Goal: Task Accomplishment & Management: Manage account settings

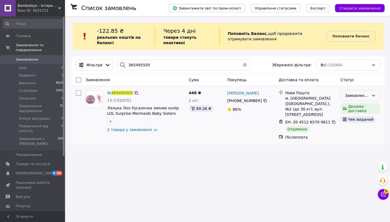
click at [358, 96] on div "Замовлення відправлене" at bounding box center [357, 96] width 24 height 6
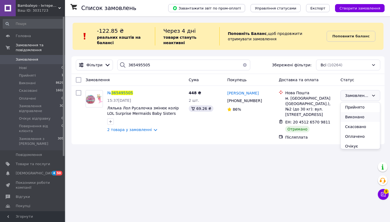
click at [358, 118] on li "Виконано" at bounding box center [360, 117] width 39 height 10
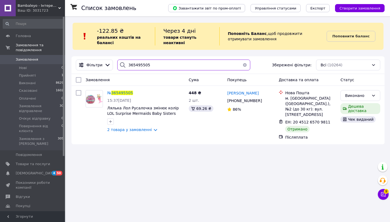
click at [137, 60] on input "365495505" at bounding box center [183, 65] width 133 height 11
paste input "71933"
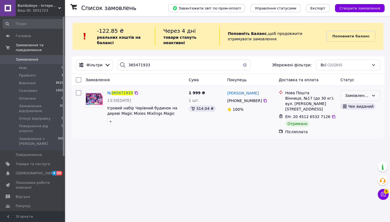
click at [360, 97] on div "Замовлення відправлене" at bounding box center [357, 96] width 24 height 6
click at [352, 119] on li "Виконано" at bounding box center [360, 117] width 39 height 10
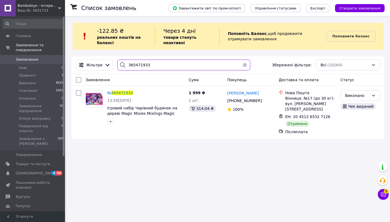
click at [137, 65] on input "365471933" at bounding box center [183, 65] width 133 height 11
paste input "365526948"
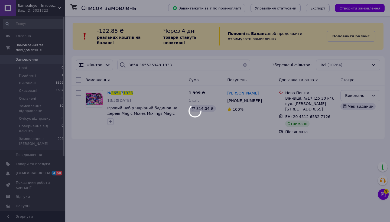
click at [137, 65] on body "Bambaleyo - Інтеренет магазин оригінальних дитячих іграшок Ваш ID: 3031723 Сайт…" at bounding box center [195, 111] width 390 height 222
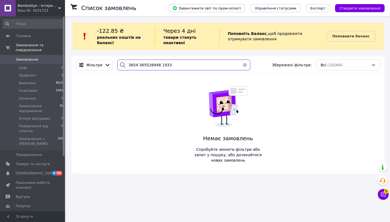
click at [137, 65] on input "3654 365526948 1933" at bounding box center [183, 65] width 133 height 11
paste input "526948"
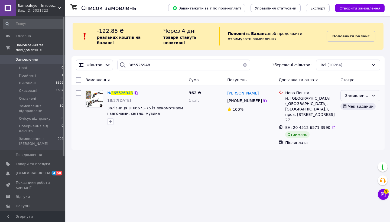
click at [356, 97] on div "Замовлення відправлене" at bounding box center [357, 96] width 24 height 6
click at [355, 117] on li "Виконано" at bounding box center [360, 117] width 39 height 10
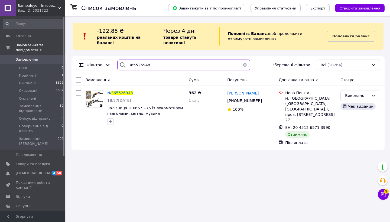
click at [136, 63] on input "365526948" at bounding box center [183, 65] width 133 height 11
paste input "30773"
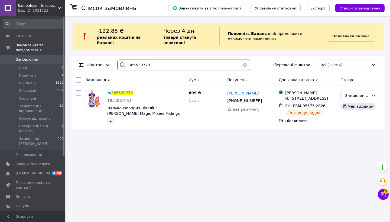
click at [147, 62] on input "365530773" at bounding box center [183, 65] width 133 height 11
paste input "53"
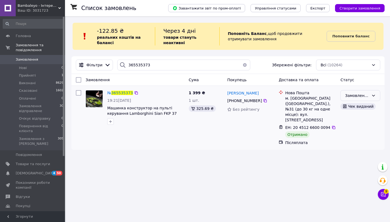
click at [359, 97] on div "Замовлення відправлене" at bounding box center [357, 96] width 24 height 6
click at [359, 116] on li "Виконано" at bounding box center [360, 117] width 39 height 10
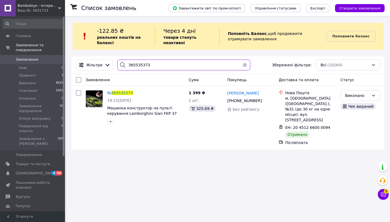
click at [137, 64] on input "365535373" at bounding box center [183, 65] width 133 height 11
paste input "78138"
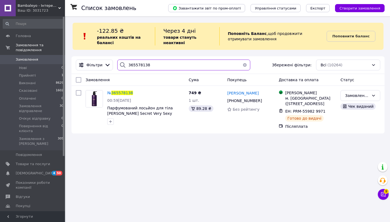
click at [160, 67] on input "365578138" at bounding box center [183, 65] width 133 height 11
paste input "614361"
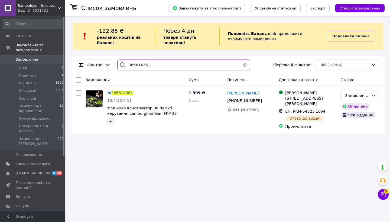
click at [165, 63] on input "365614361" at bounding box center [183, 65] width 133 height 11
paste input "804583"
type input "365804583"
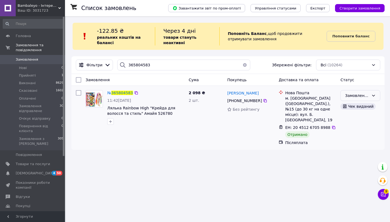
click at [354, 94] on div "Замовлення відправлене" at bounding box center [357, 96] width 24 height 6
click at [355, 117] on li "Виконано" at bounding box center [360, 117] width 39 height 10
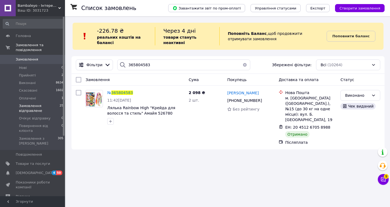
click at [46, 105] on span "Замовлення відправлене" at bounding box center [39, 109] width 41 height 10
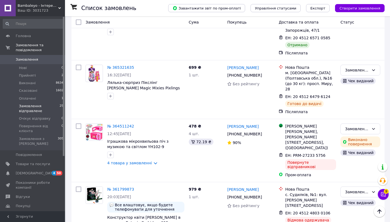
scroll to position [959, 0]
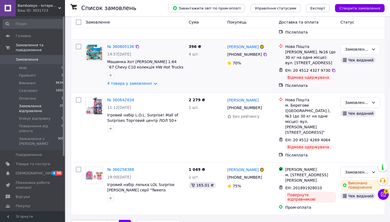
scroll to position [117, 0]
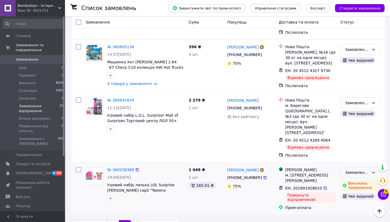
click at [365, 170] on div "Замовлення відправлене" at bounding box center [357, 173] width 24 height 6
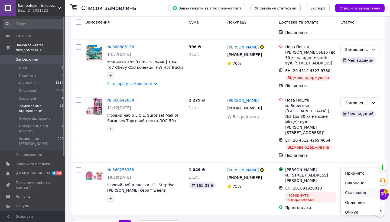
click at [348, 191] on li "Скасовано" at bounding box center [360, 193] width 39 height 10
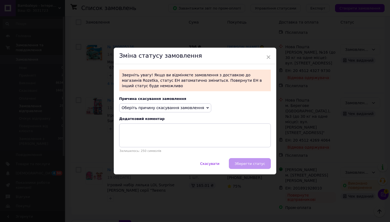
click at [190, 107] on span "Оберіть причину скасування замовлення" at bounding box center [163, 108] width 83 height 4
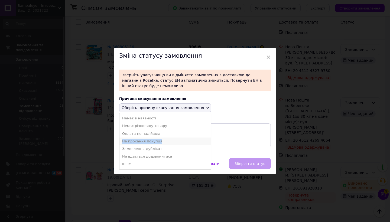
drag, startPoint x: 160, startPoint y: 137, endPoint x: 160, endPoint y: 141, distance: 4.1
click at [160, 141] on ul "Немає в наявності [PERSON_NAME] різновиду товару [PERSON_NAME] не надійшла На п…" at bounding box center [165, 141] width 92 height 57
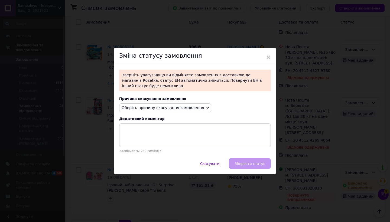
click at [180, 111] on span "Оберіть причину скасування замовлення" at bounding box center [165, 107] width 92 height 9
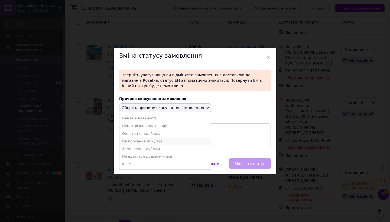
click at [158, 143] on li "На прохання покупця" at bounding box center [165, 142] width 92 height 8
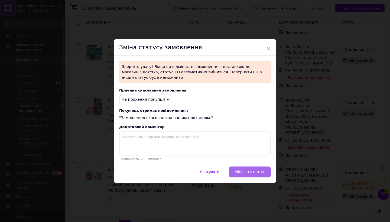
click at [242, 172] on span "Зберегти статус" at bounding box center [250, 172] width 31 height 4
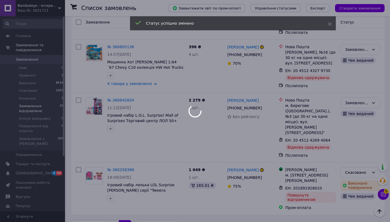
click at [354, 105] on div at bounding box center [195, 111] width 390 height 222
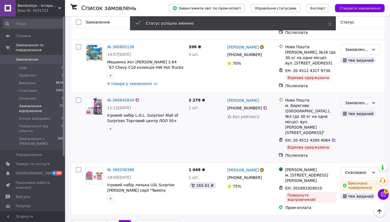
click at [353, 105] on div "Замовлення відправлене" at bounding box center [357, 103] width 24 height 6
click at [349, 132] on li "Скасовано" at bounding box center [360, 134] width 39 height 10
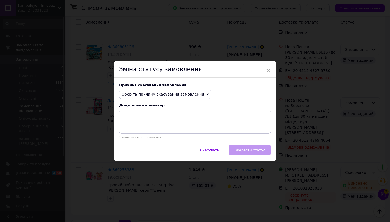
click at [194, 96] on span "Оберіть причину скасування замовлення" at bounding box center [163, 94] width 83 height 4
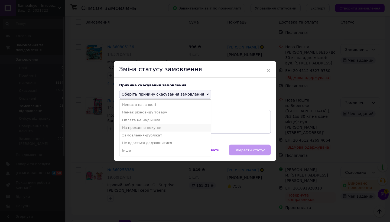
click at [156, 129] on li "На прохання покупця" at bounding box center [165, 128] width 92 height 8
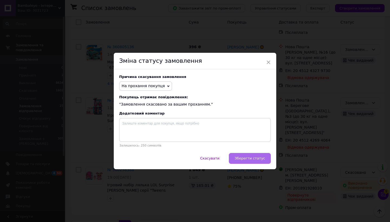
click at [238, 160] on span "Зберегти статус" at bounding box center [250, 158] width 31 height 4
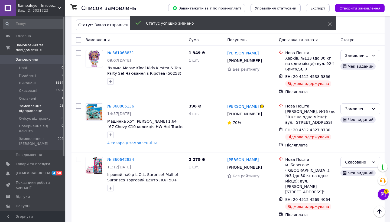
scroll to position [52, 0]
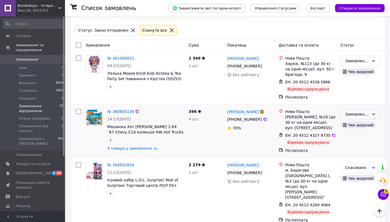
click at [351, 109] on div "Замовлення відправлене" at bounding box center [360, 114] width 40 height 11
click at [354, 147] on li "Скасовано" at bounding box center [360, 146] width 39 height 10
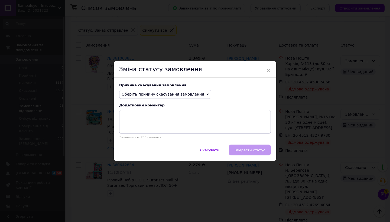
click at [194, 95] on span "Оберіть причину скасування замовлення" at bounding box center [163, 94] width 83 height 4
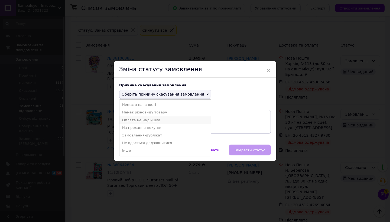
click at [164, 121] on li "Оплата не надійшла" at bounding box center [165, 120] width 92 height 8
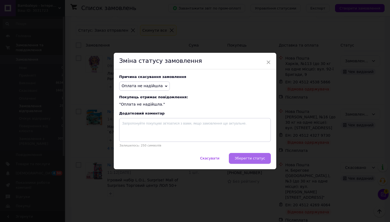
click at [246, 155] on button "Зберегти статус" at bounding box center [250, 158] width 42 height 11
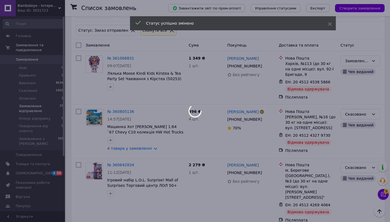
click at [362, 66] on body "Bambaleyo - Інтеренет магазин оригінальних дитячих іграшок Ваш ID: 3031723 Сайт…" at bounding box center [195, 125] width 390 height 354
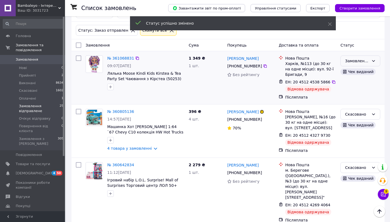
click at [361, 61] on div "Замовлення відправлене" at bounding box center [357, 61] width 24 height 6
click at [353, 91] on li "Скасовано" at bounding box center [360, 92] width 39 height 10
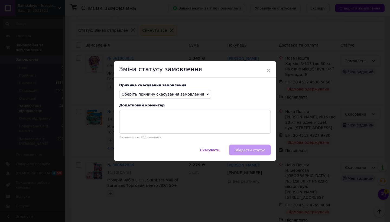
click at [176, 97] on span "Оберіть причину скасування замовлення" at bounding box center [165, 94] width 92 height 9
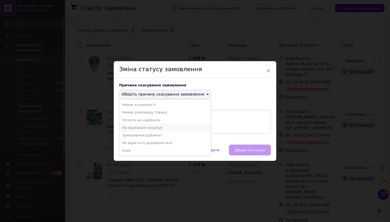
click at [154, 130] on li "На прохання покупця" at bounding box center [165, 128] width 92 height 8
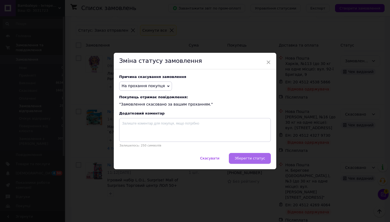
click at [239, 158] on span "Зберегти статус" at bounding box center [250, 158] width 31 height 4
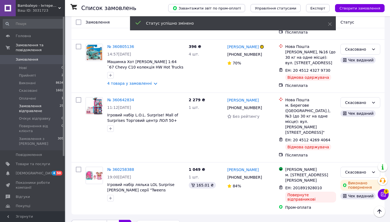
scroll to position [117, 0]
click at [112, 220] on link "1" at bounding box center [113, 225] width 12 height 11
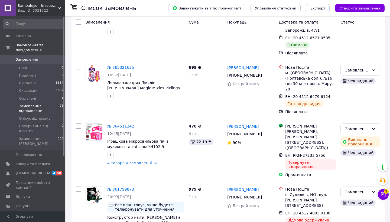
scroll to position [959, 0]
click at [353, 192] on li "Скасовано" at bounding box center [360, 193] width 39 height 10
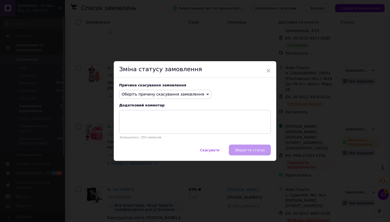
click at [170, 96] on span "Оберіть причину скасування замовлення" at bounding box center [163, 94] width 83 height 4
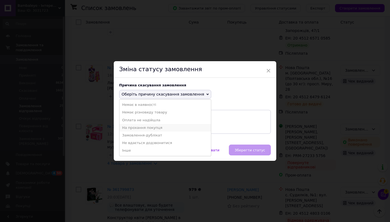
click at [154, 129] on li "На прохання покупця" at bounding box center [165, 128] width 92 height 8
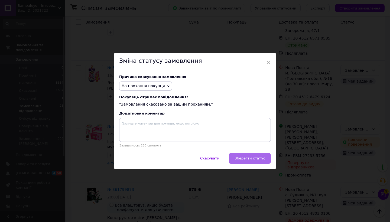
click at [251, 162] on button "Зберегти статус" at bounding box center [250, 158] width 42 height 11
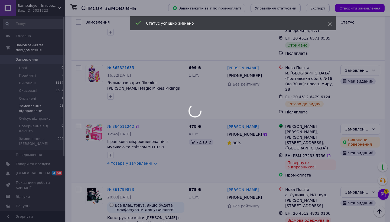
scroll to position [942, 0]
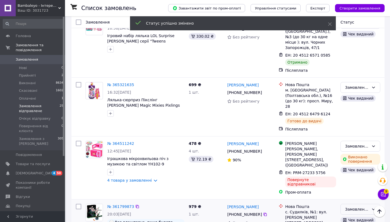
click at [354, 206] on div "Замовлення відправлене" at bounding box center [357, 209] width 24 height 6
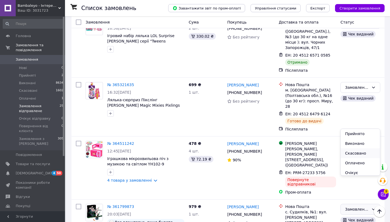
click at [345, 154] on li "Скасовано" at bounding box center [360, 153] width 39 height 10
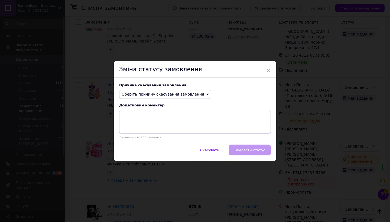
click at [168, 93] on span "Оберіть причину скасування замовлення" at bounding box center [163, 94] width 83 height 4
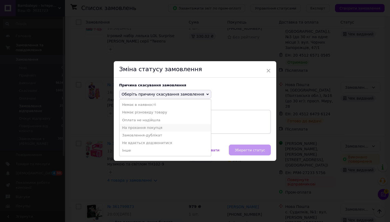
click at [152, 125] on li "На прохання покупця" at bounding box center [165, 128] width 92 height 8
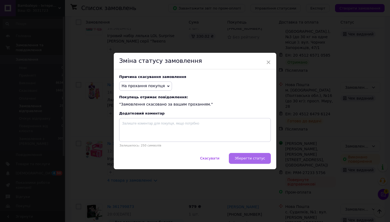
click at [249, 156] on button "Зберегти статус" at bounding box center [250, 158] width 42 height 11
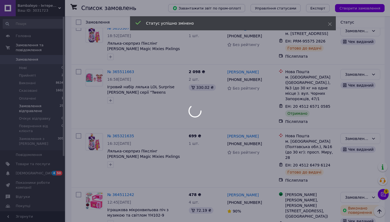
scroll to position [885, 0]
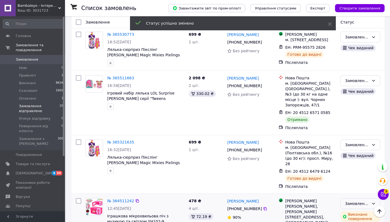
click at [354, 201] on div "Замовлення відправлене" at bounding box center [357, 204] width 24 height 6
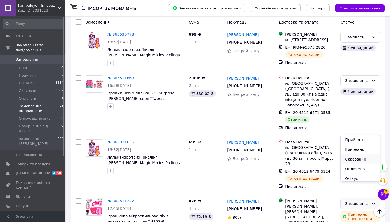
scroll to position [0, 0]
click at [350, 158] on li "Скасовано" at bounding box center [360, 159] width 39 height 10
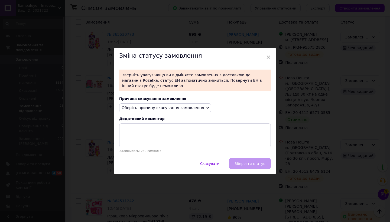
click at [192, 110] on span "Оберіть причину скасування замовлення" at bounding box center [163, 108] width 83 height 4
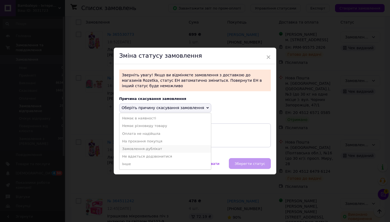
click at [154, 148] on li "Замовлення-дублікат" at bounding box center [165, 149] width 92 height 8
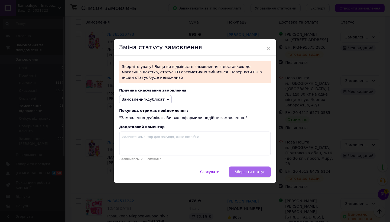
click at [240, 171] on span "Зберегти статус" at bounding box center [250, 172] width 31 height 4
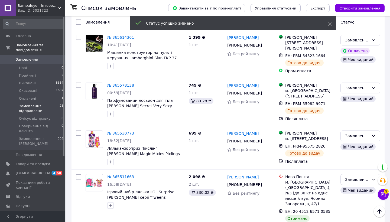
scroll to position [784, 0]
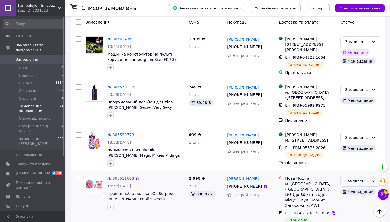
click at [370, 176] on div "Замовлення відправлене" at bounding box center [360, 181] width 40 height 11
click at [352, 136] on li "Виконано" at bounding box center [360, 138] width 39 height 10
click at [136, 177] on icon at bounding box center [137, 178] width 3 height 3
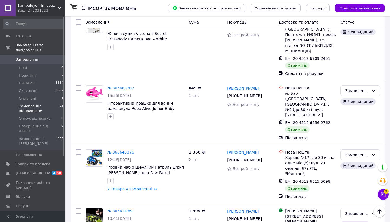
scroll to position [609, 0]
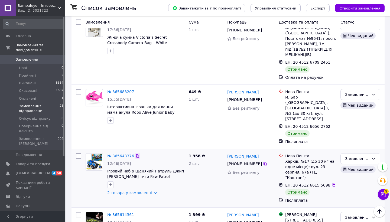
click at [137, 154] on icon at bounding box center [137, 156] width 4 height 4
click at [350, 156] on div "Замовлення відправлене" at bounding box center [357, 159] width 24 height 6
click at [349, 118] on li "Виконано" at bounding box center [360, 117] width 39 height 10
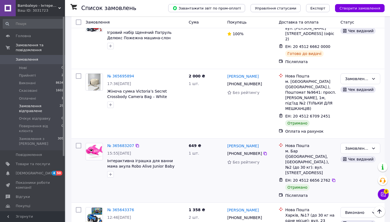
scroll to position [550, 0]
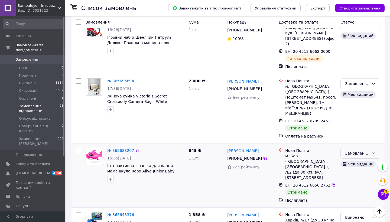
click at [363, 150] on div "Замовлення відправлене" at bounding box center [357, 153] width 24 height 6
click at [351, 121] on li "Виконано" at bounding box center [360, 122] width 39 height 10
click at [137, 148] on icon at bounding box center [137, 150] width 4 height 4
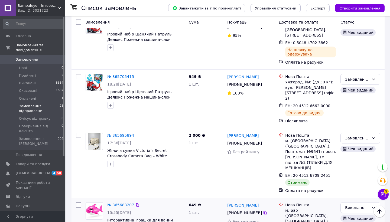
scroll to position [456, 0]
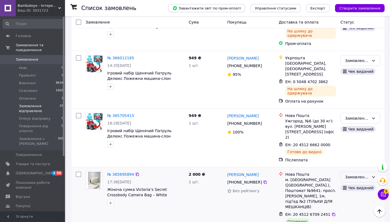
click at [351, 174] on div "Замовлення відправлене" at bounding box center [357, 177] width 24 height 6
click at [353, 151] on li "Виконано" at bounding box center [360, 151] width 39 height 10
click at [137, 172] on icon at bounding box center [137, 174] width 4 height 4
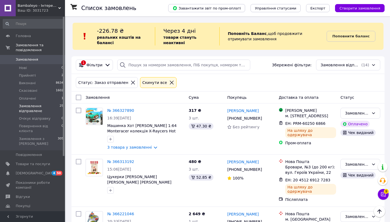
scroll to position [0, 0]
click at [36, 73] on li "Прийняті 2" at bounding box center [33, 76] width 67 height 8
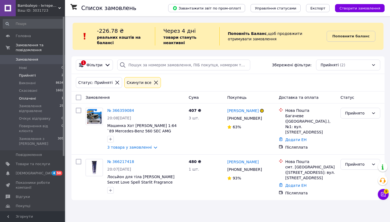
click at [29, 96] on span "Оплачені" at bounding box center [27, 98] width 17 height 5
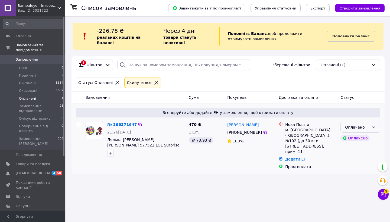
click at [350, 129] on div "Оплачено" at bounding box center [357, 127] width 24 height 6
click at [350, 138] on li "Прийнято" at bounding box center [360, 139] width 39 height 10
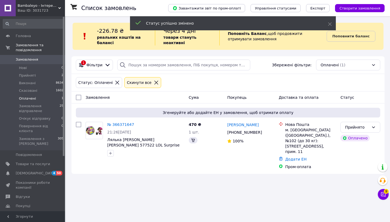
click at [115, 84] on icon at bounding box center [117, 82] width 5 height 5
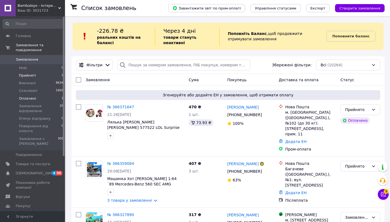
click at [29, 77] on span "Прийняті" at bounding box center [27, 75] width 17 height 5
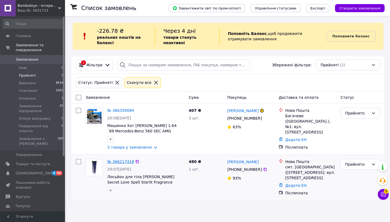
click at [124, 162] on link "№ 366217418" at bounding box center [120, 162] width 27 height 4
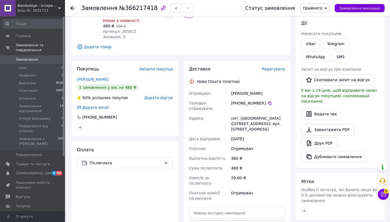
scroll to position [73, 0]
click at [87, 78] on link "[PERSON_NAME]" at bounding box center [92, 79] width 31 height 4
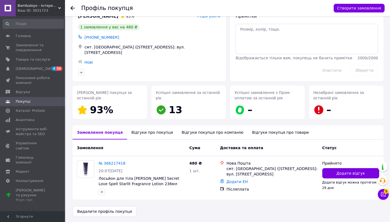
scroll to position [15, 0]
click at [138, 131] on div "Відгуки про покупця" at bounding box center [152, 133] width 50 height 14
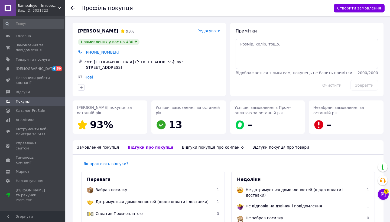
scroll to position [0, 0]
click at [71, 8] on use at bounding box center [72, 8] width 4 height 4
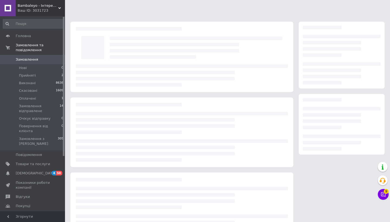
scroll to position [25, 0]
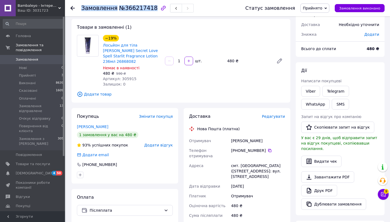
drag, startPoint x: 82, startPoint y: 8, endPoint x: 148, endPoint y: 8, distance: 65.8
click at [148, 8] on h1 "Замовлення №366217418" at bounding box center [119, 8] width 76 height 7
copy h1 "Замовлення №366217418"
click at [332, 103] on button "SMS" at bounding box center [340, 104] width 17 height 11
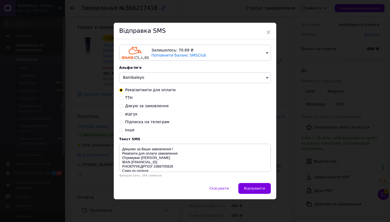
click at [139, 106] on span "Дякую за замовлення" at bounding box center [147, 106] width 44 height 4
click at [123, 106] on input "Дякую за замовлення" at bounding box center [121, 106] width 4 height 4
radio input "true"
radio input "false"
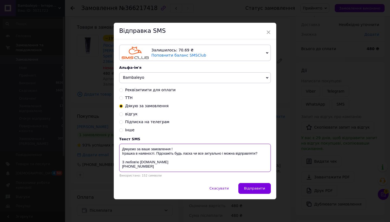
click at [171, 149] on textarea "Дякуємо за ваше замовлення ! Іграшка в наявності. Підскажіть будь ласка чи все …" at bounding box center [195, 158] width 152 height 28
paste textarea "Замовлення№366217418"
click at [181, 148] on textarea "Дякуємо за ваше замовлення Замовлення№366217418! Іграшка в наявності. Підскажіт…" at bounding box center [195, 158] width 152 height 28
click at [128, 153] on textarea "Дякуємо за ваше замовлення№366217418! Іграшка в наявності. Підскажіть будь ласк…" at bounding box center [195, 158] width 152 height 28
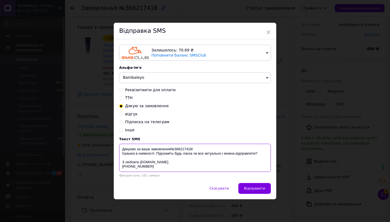
click at [128, 153] on textarea "Дякуємо за ваше замовлення№366217418! Іграшка в наявності. Підскажіть будь ласк…" at bounding box center [195, 158] width 152 height 28
drag, startPoint x: 157, startPoint y: 152, endPoint x: 257, endPoint y: 152, distance: 100.2
click at [257, 152] on textarea "Дякуємо за ваше замовлення№366217418! Лосьйон в наявності. Підскажіть будь ласк…" at bounding box center [195, 158] width 152 height 28
click at [133, 168] on textarea "Дякуємо за ваше замовлення№366217418! Лосьйон в наявності. Не можемо з вами звʼ…" at bounding box center [195, 158] width 152 height 28
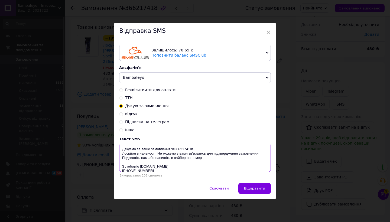
click at [207, 160] on textarea "Дякуємо за ваше замовлення№366217418! Лосьйон в наявності. Не можемо з вами звʼ…" at bounding box center [195, 158] width 152 height 28
paste textarea "380991867264"
drag, startPoint x: 150, startPoint y: 171, endPoint x: 119, endPoint y: 171, distance: 30.6
click at [119, 171] on textarea "Дякуємо за ваше замовлення№366217418! Лосьйон в наявності. Не можемо з вами звʼ…" at bounding box center [195, 158] width 152 height 28
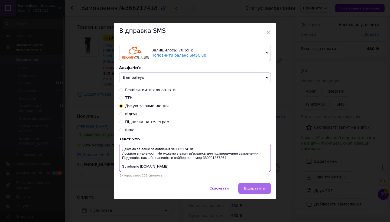
type textarea "Дякуємо за ваше замовлення№366217418! Лосьйон в наявності. Не можемо з вами звʼ…"
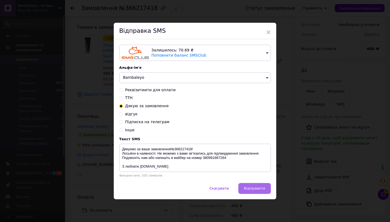
click at [246, 186] on span "Відправити" at bounding box center [254, 188] width 21 height 4
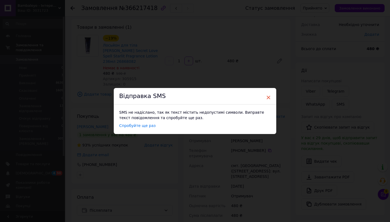
click at [267, 98] on span "×" at bounding box center [268, 97] width 5 height 9
click at [267, 99] on span "×" at bounding box center [268, 97] width 5 height 9
click at [268, 95] on span "×" at bounding box center [268, 97] width 5 height 9
click at [145, 127] on link "Спробуйте ще раз" at bounding box center [137, 126] width 37 height 5
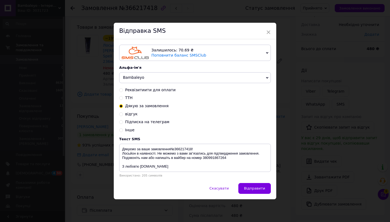
scroll to position [0, 0]
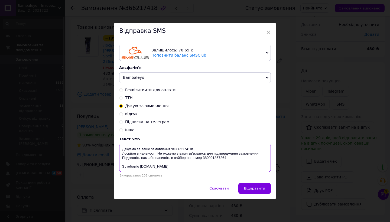
click at [175, 148] on textarea "Дякуємо за ваше замовлення№366217418! Лосьйон в наявності. Не можемо з вами звʼ…" at bounding box center [195, 158] width 152 height 28
click at [174, 148] on textarea "Дякуємо за ваше замовлення№366217418! Лосьйон в наявності. Не можемо з вами звʼ…" at bounding box center [195, 158] width 152 height 28
type textarea "Дякуємо за ваше замовлення 366217418! Лосьйон в наявності. Не можемо з вами звʼ…"
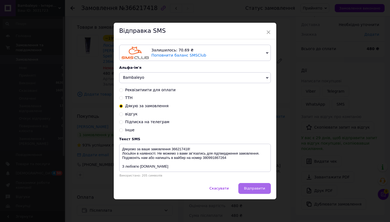
click at [262, 190] on span "Відправити" at bounding box center [254, 188] width 21 height 4
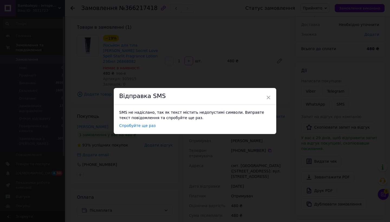
click at [144, 127] on link "Спробуйте ще раз" at bounding box center [137, 126] width 37 height 5
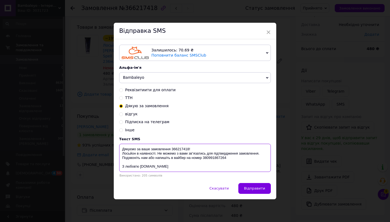
click at [192, 152] on textarea "Дякуємо за ваше замовлення 366217418! Лосьйон в наявності. Не можемо з вами звʼ…" at bounding box center [195, 158] width 152 height 28
type textarea "Дякуємо за ваше замовлення 366217418! Лосьйон в наявності. Не можемо з вами звя…"
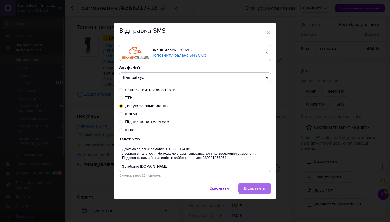
click at [251, 189] on span "Відправити" at bounding box center [254, 188] width 21 height 4
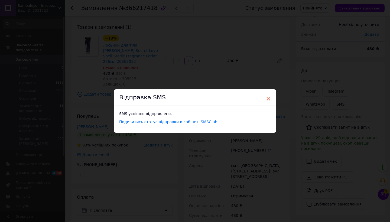
click at [268, 97] on span "×" at bounding box center [268, 98] width 5 height 9
click at [267, 98] on span "×" at bounding box center [268, 98] width 5 height 9
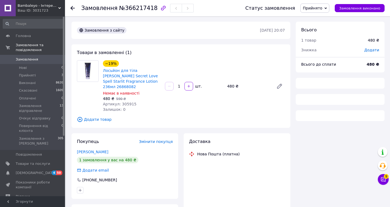
scroll to position [25, 0]
